Goal: Information Seeking & Learning: Learn about a topic

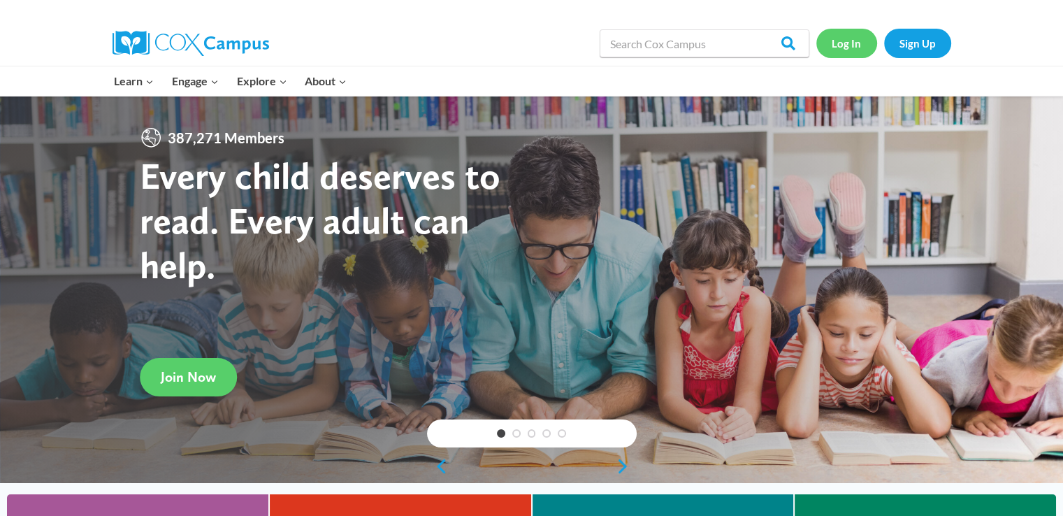
click at [847, 43] on link "Log In" at bounding box center [847, 43] width 61 height 29
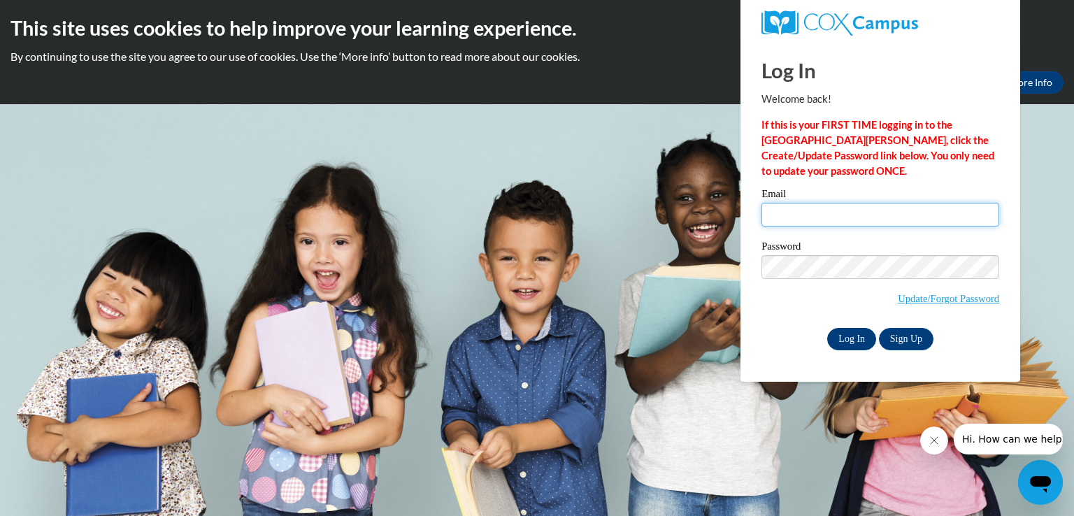
type input "minaz.lak0622@gmail.com"
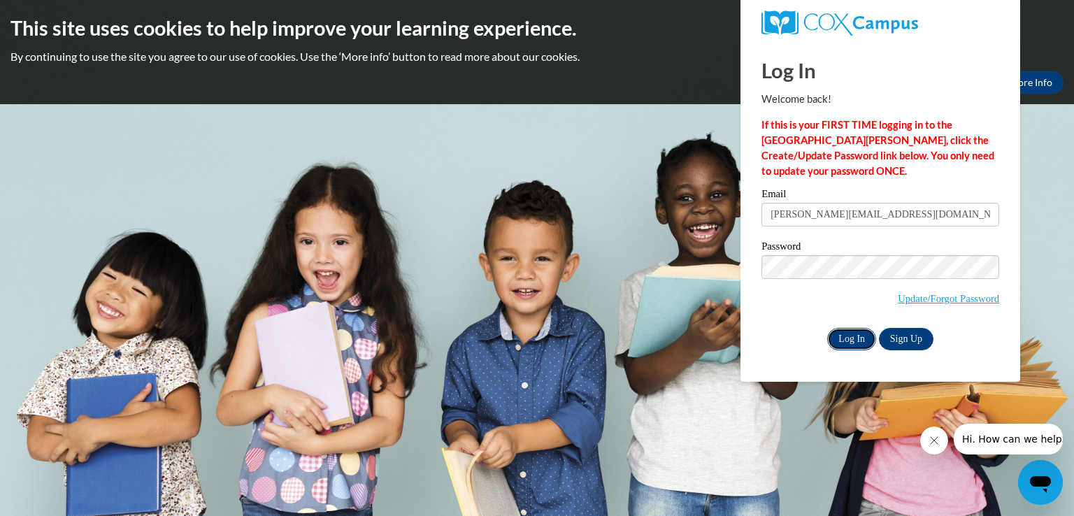
click at [855, 342] on input "Log In" at bounding box center [851, 339] width 49 height 22
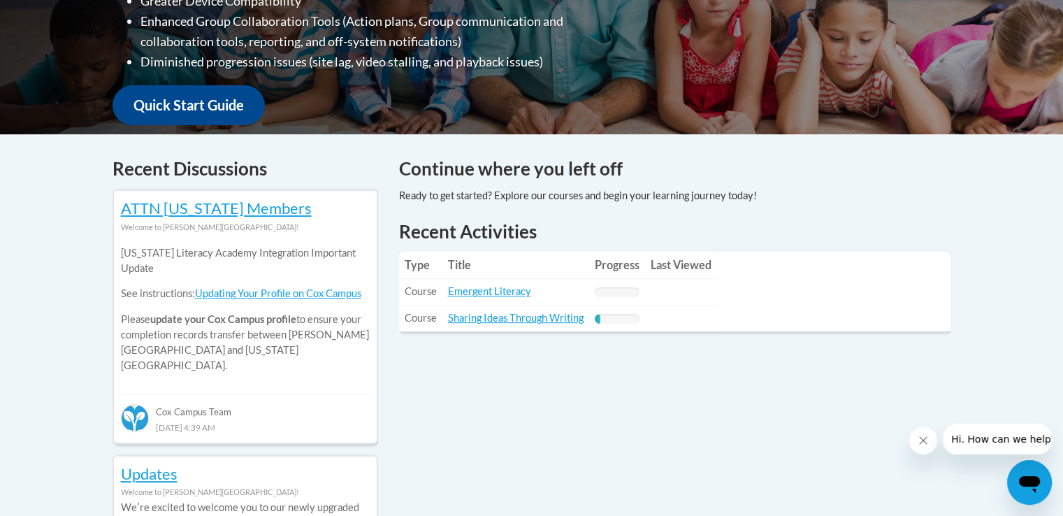
scroll to position [512, 0]
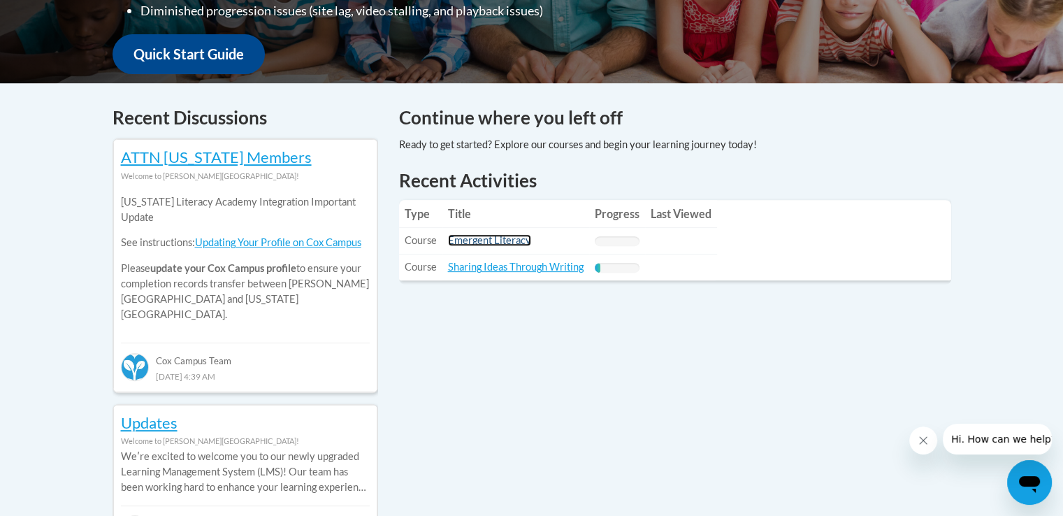
click at [505, 238] on link "Emergent Literacy" at bounding box center [489, 240] width 83 height 12
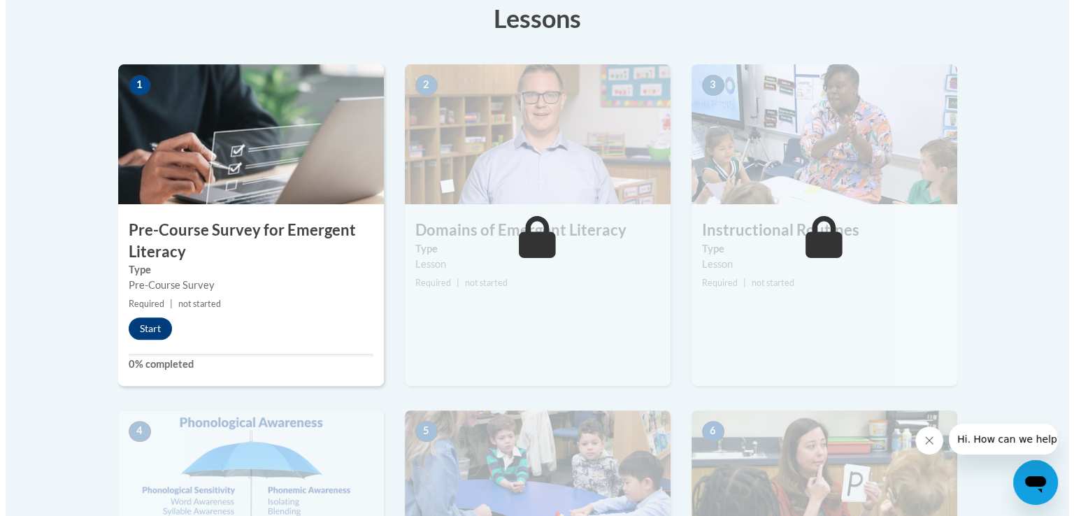
scroll to position [407, 0]
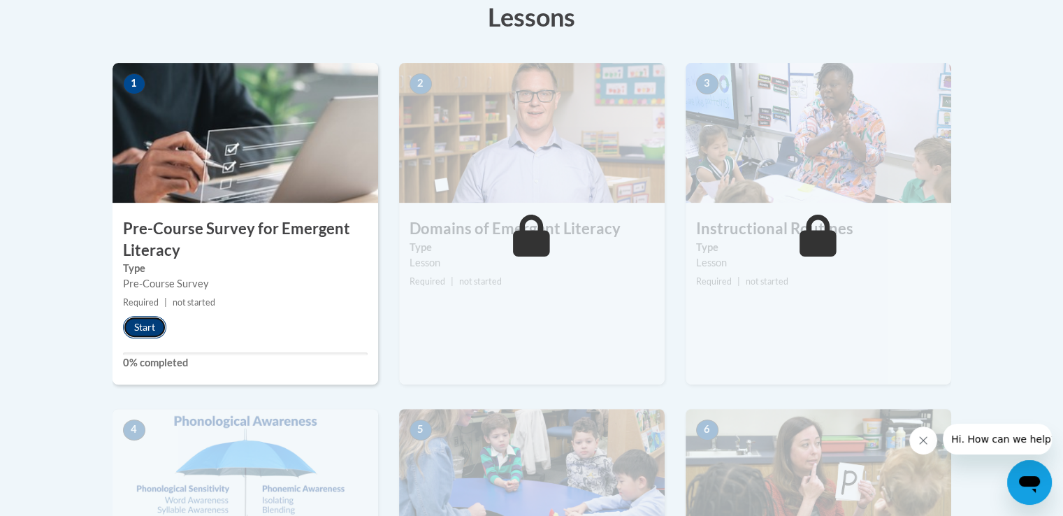
click at [144, 320] on button "Start" at bounding box center [144, 327] width 43 height 22
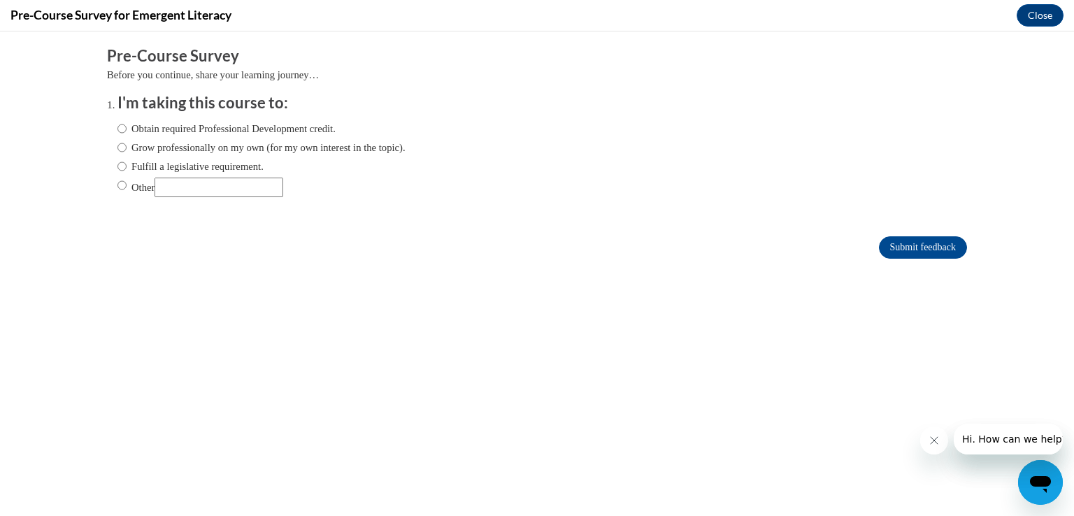
scroll to position [0, 0]
click at [117, 132] on label "Obtain required Professional Development credit." at bounding box center [226, 128] width 218 height 15
click at [117, 132] on input "Obtain required Professional Development credit." at bounding box center [121, 128] width 9 height 15
radio input "true"
click at [903, 245] on input "Submit feedback" at bounding box center [923, 247] width 88 height 22
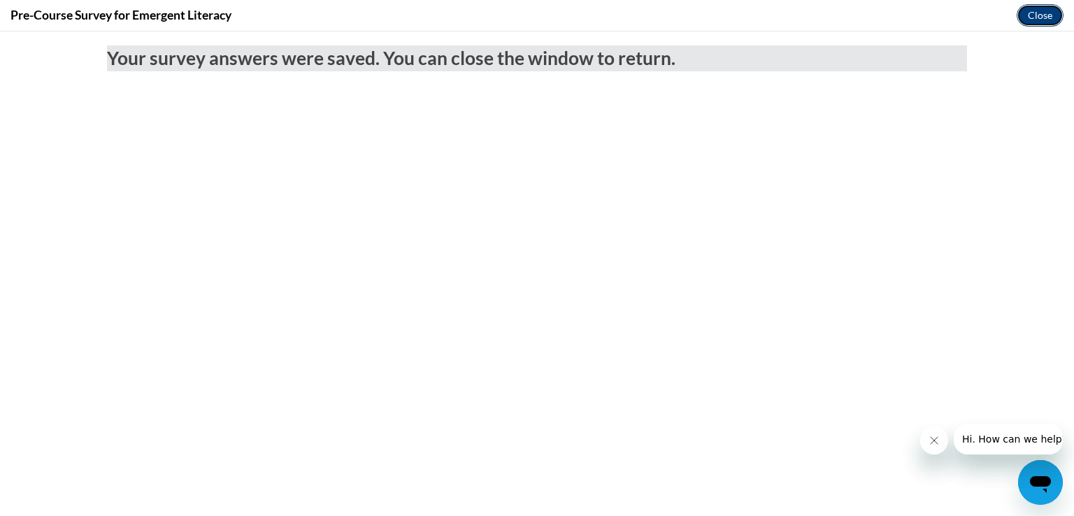
click at [1046, 17] on button "Close" at bounding box center [1040, 15] width 47 height 22
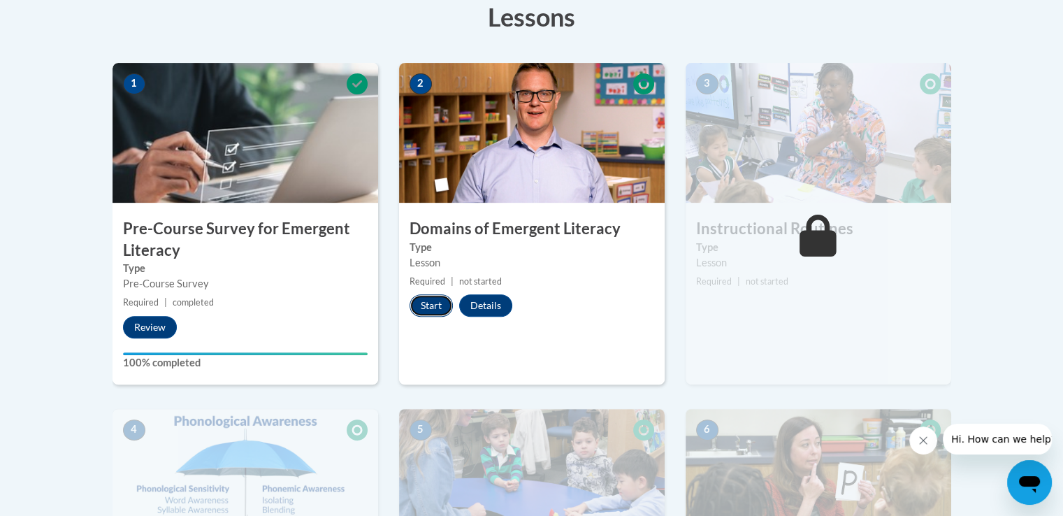
click at [434, 307] on button "Start" at bounding box center [431, 305] width 43 height 22
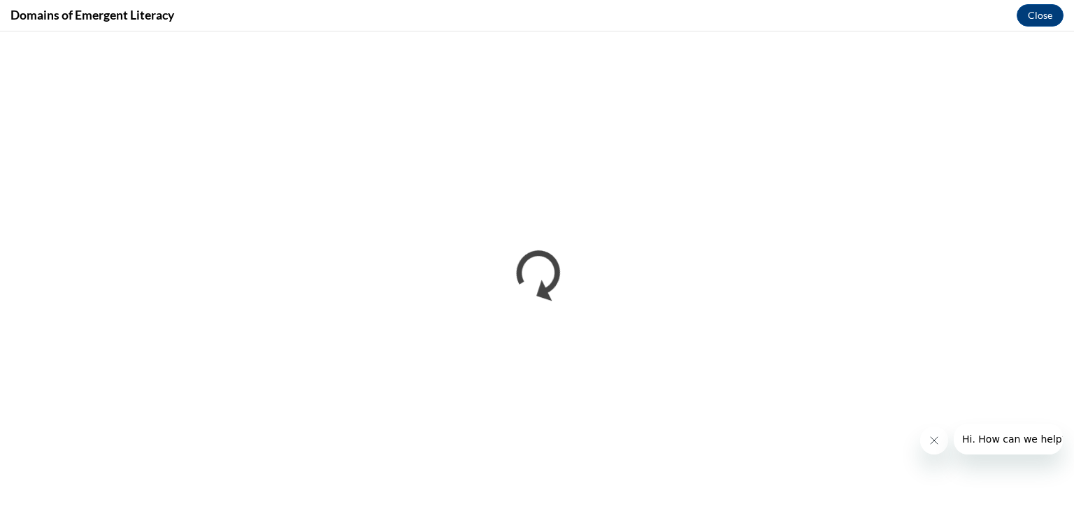
click at [931, 443] on icon "Close message from company" at bounding box center [933, 440] width 11 height 11
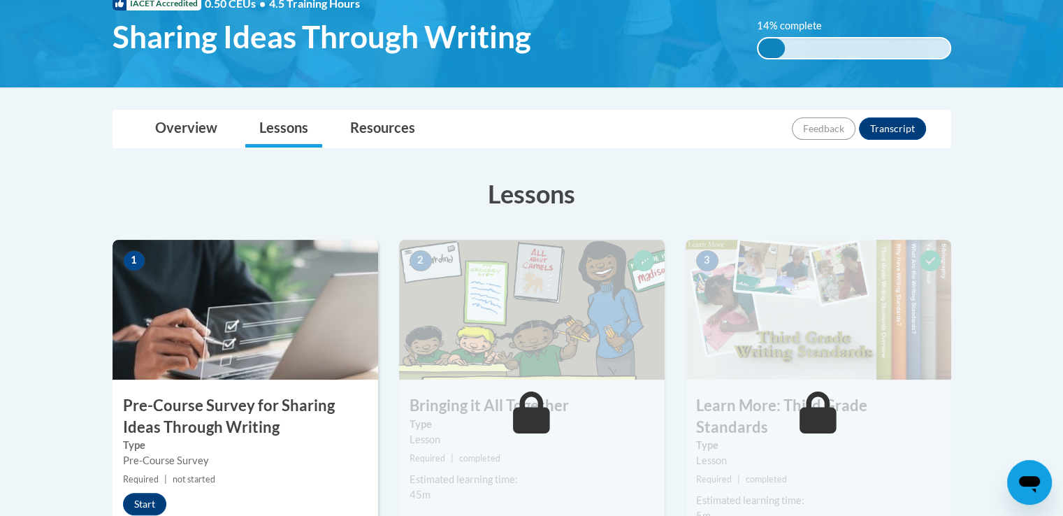
scroll to position [213, 0]
